Goal: Task Accomplishment & Management: Manage account settings

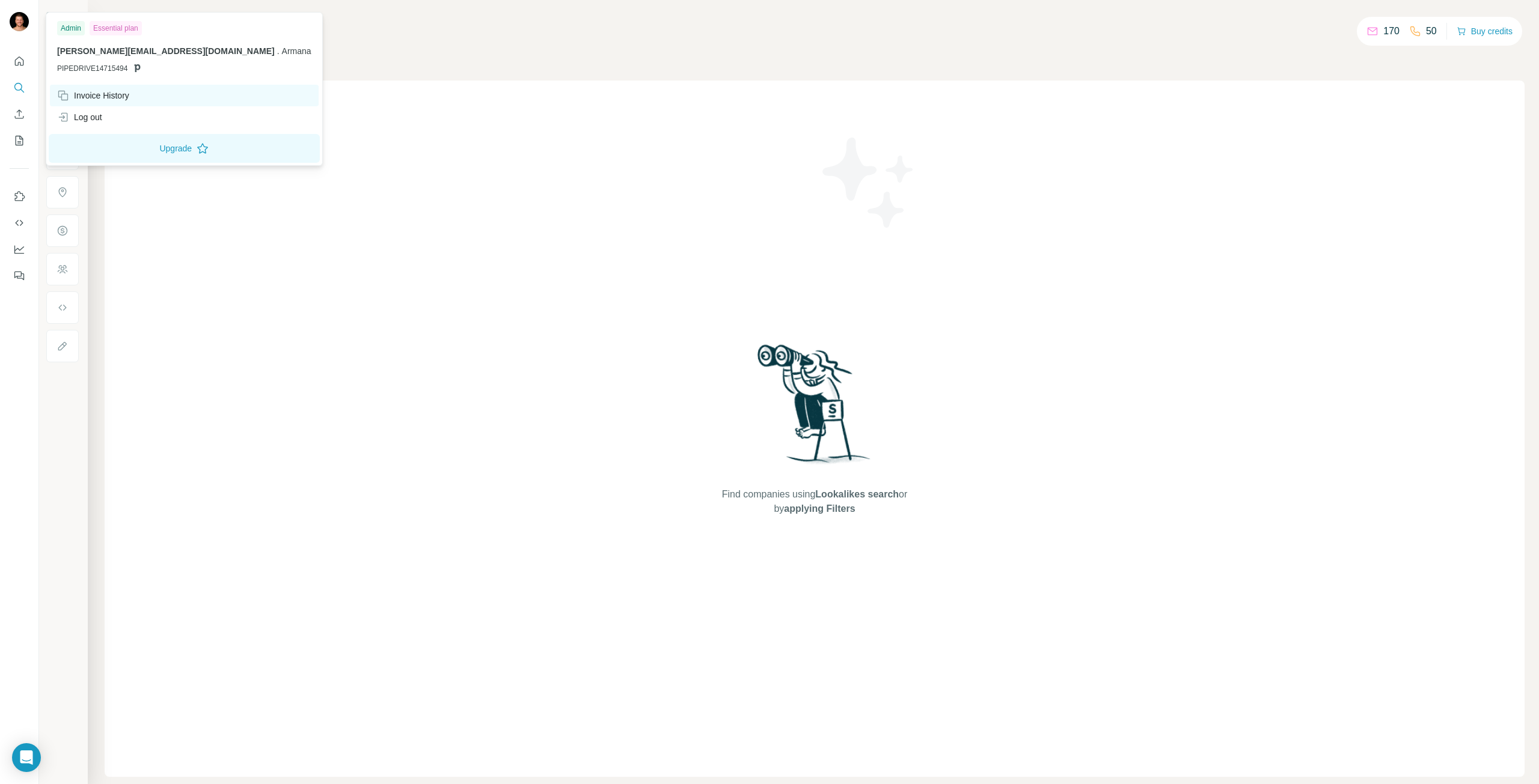
click at [87, 100] on div "Invoice History" at bounding box center [92, 95] width 72 height 12
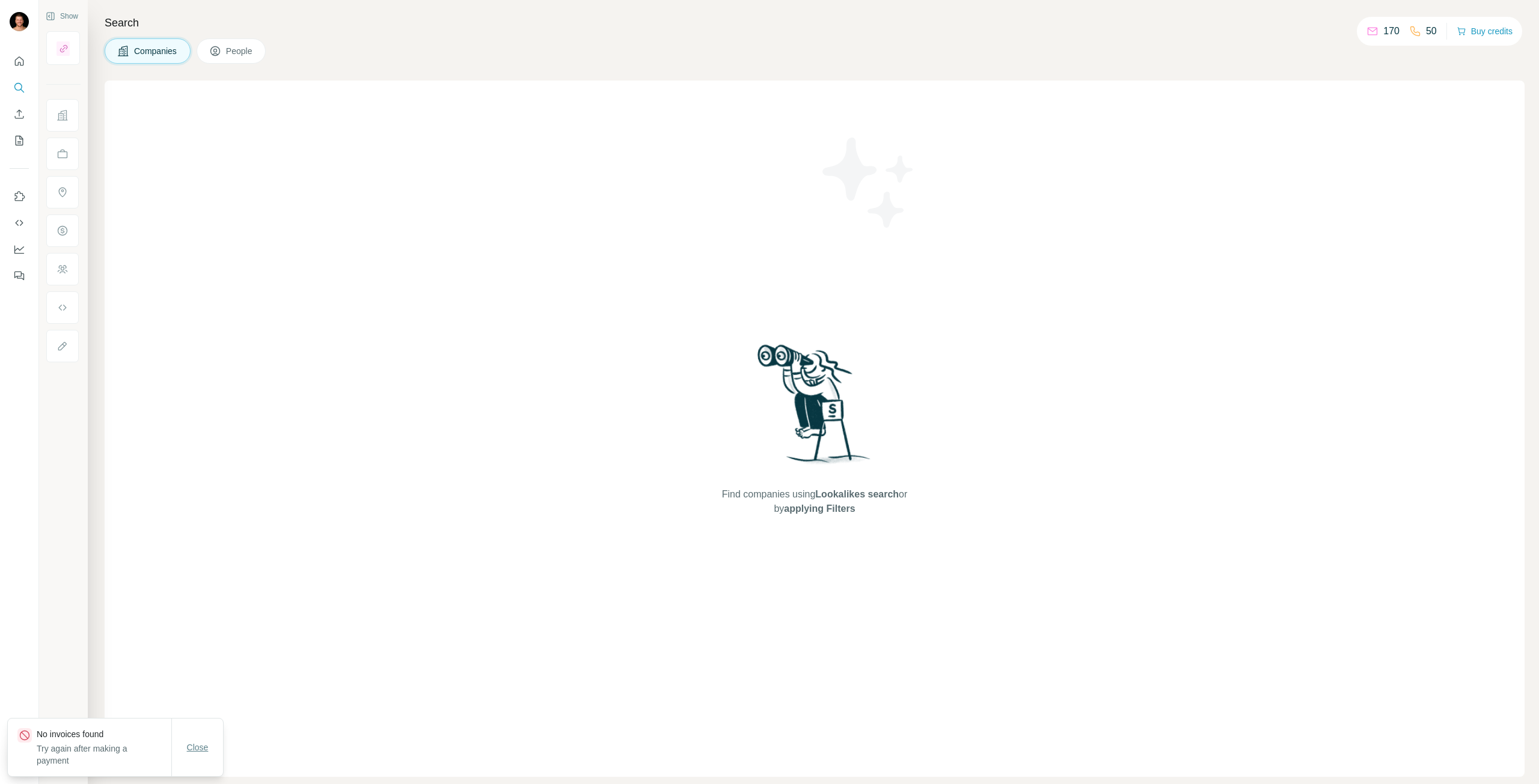
click at [187, 748] on span "Close" at bounding box center [198, 747] width 22 height 12
click at [25, 63] on button "Quick start" at bounding box center [19, 61] width 19 height 22
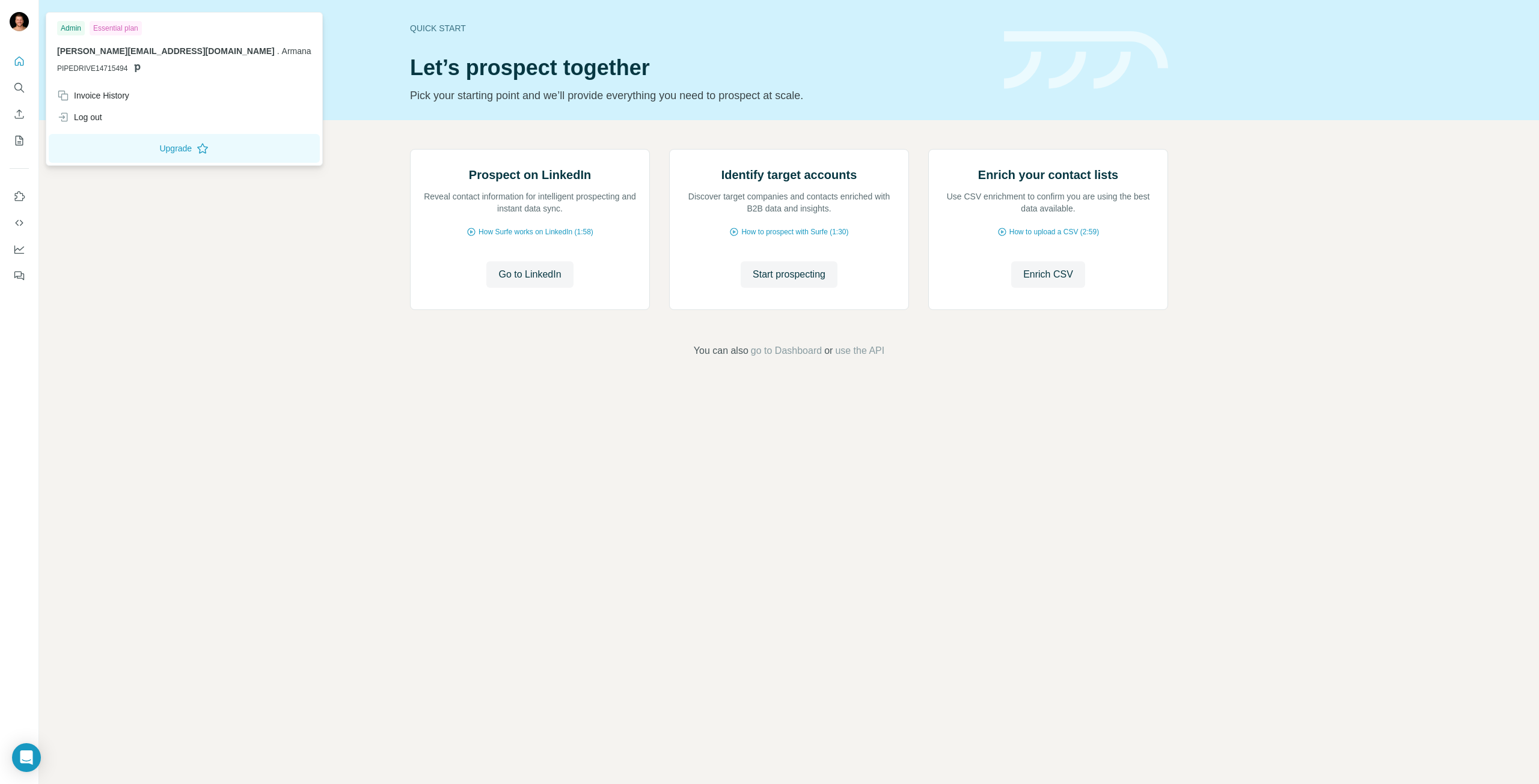
click at [22, 18] on img at bounding box center [19, 22] width 19 height 19
click at [127, 148] on button "Upgrade" at bounding box center [185, 148] width 271 height 29
